Goal: Information Seeking & Learning: Check status

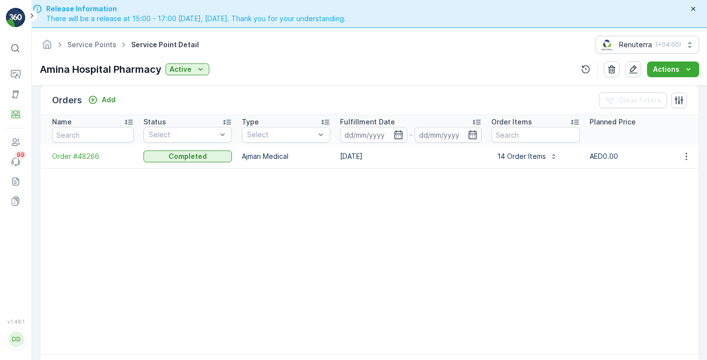
scroll to position [266, 0]
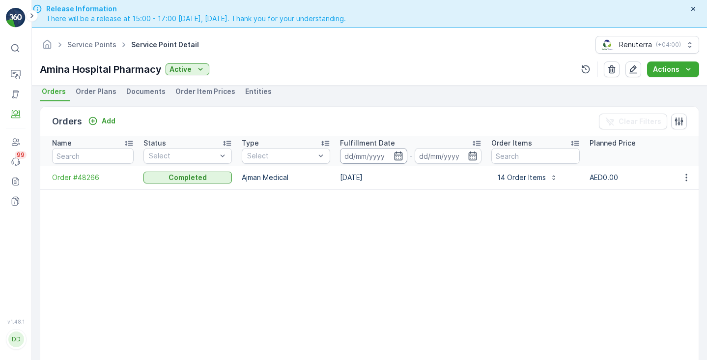
click at [374, 154] on input at bounding box center [373, 156] width 67 height 16
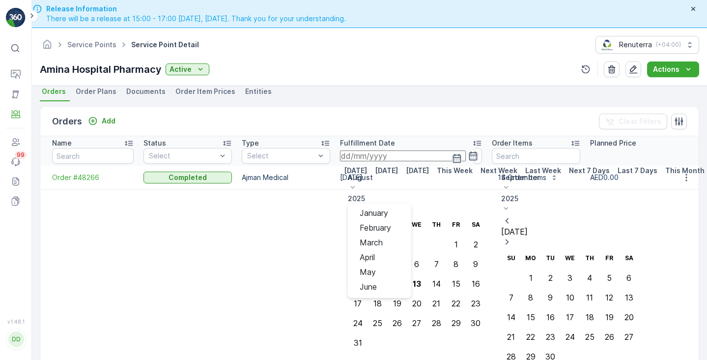
click at [437, 179] on p "August" at bounding box center [417, 177] width 138 height 10
click at [376, 267] on span "May" at bounding box center [368, 271] width 16 height 9
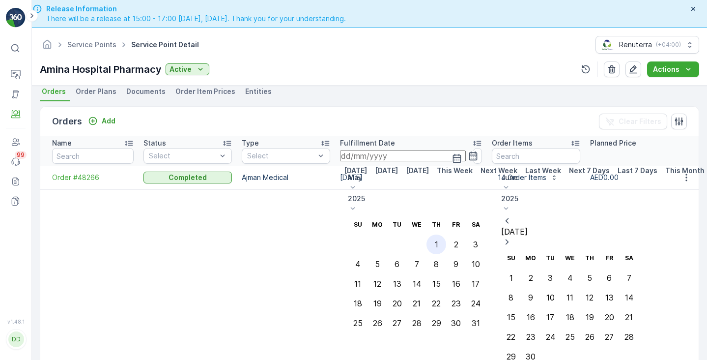
click at [438, 240] on div "1" at bounding box center [436, 244] width 3 height 9
type input "[DATE]"
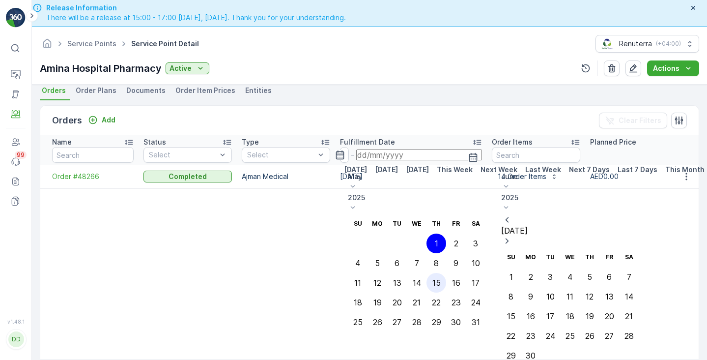
scroll to position [0, 0]
click at [480, 318] on div "31" at bounding box center [476, 322] width 8 height 9
type input "[DATE]"
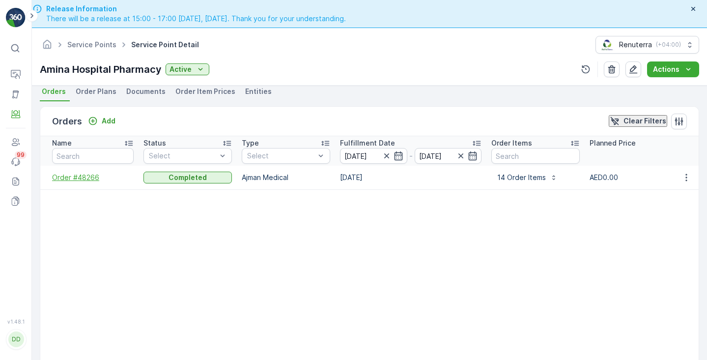
click at [74, 175] on span "Order #48266" at bounding box center [93, 177] width 82 height 10
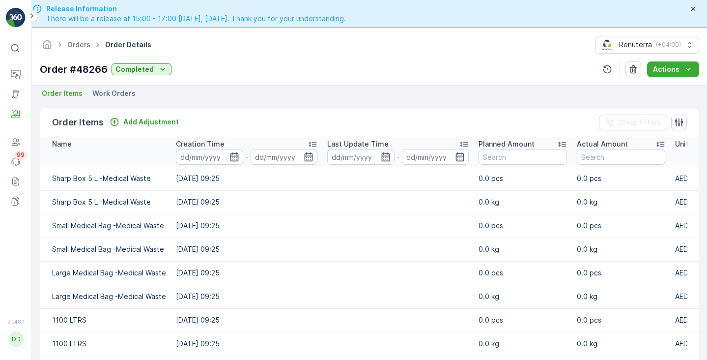
scroll to position [214, 0]
click at [116, 98] on span "Work Orders" at bounding box center [113, 94] width 43 height 10
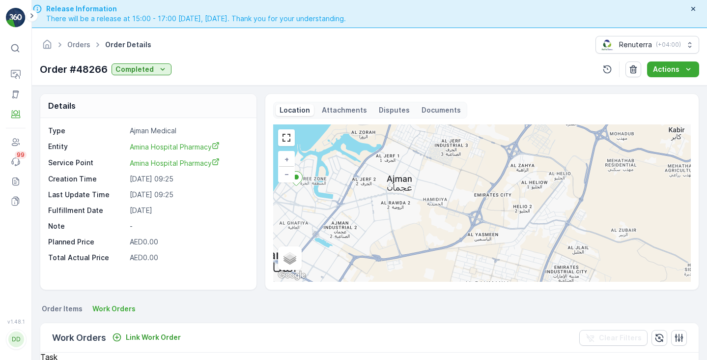
click at [334, 116] on div "Location Attachments Disputes Documents" at bounding box center [370, 110] width 194 height 17
click at [332, 109] on p "Attachments" at bounding box center [344, 110] width 45 height 10
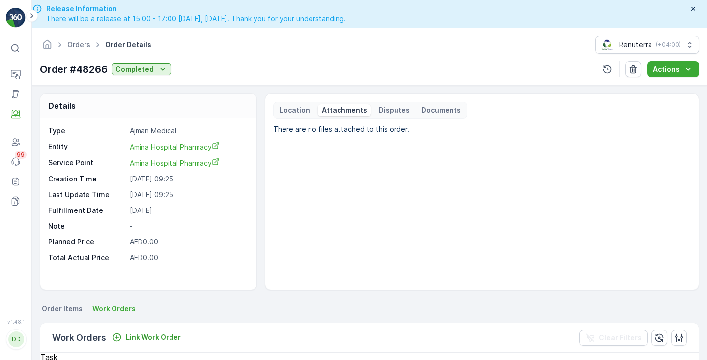
click at [391, 112] on p "Disputes" at bounding box center [394, 110] width 31 height 10
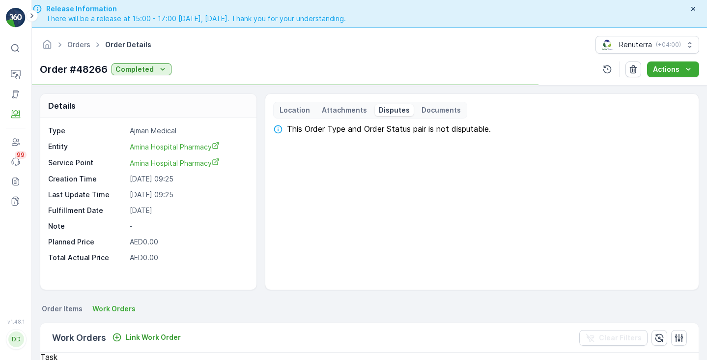
click at [421, 112] on p "Documents" at bounding box center [440, 110] width 39 height 10
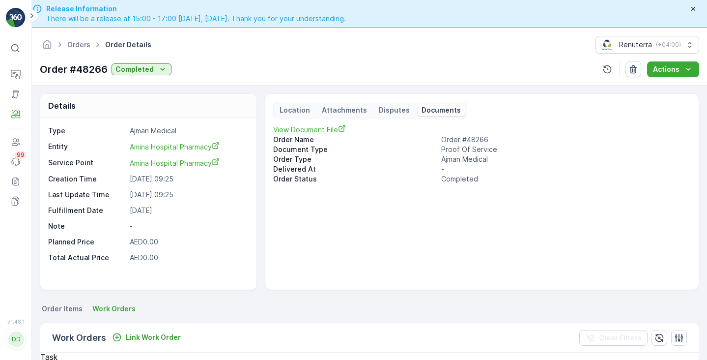
click at [319, 133] on span "View Document File" at bounding box center [480, 129] width 414 height 10
